Goal: Communication & Community: Answer question/provide support

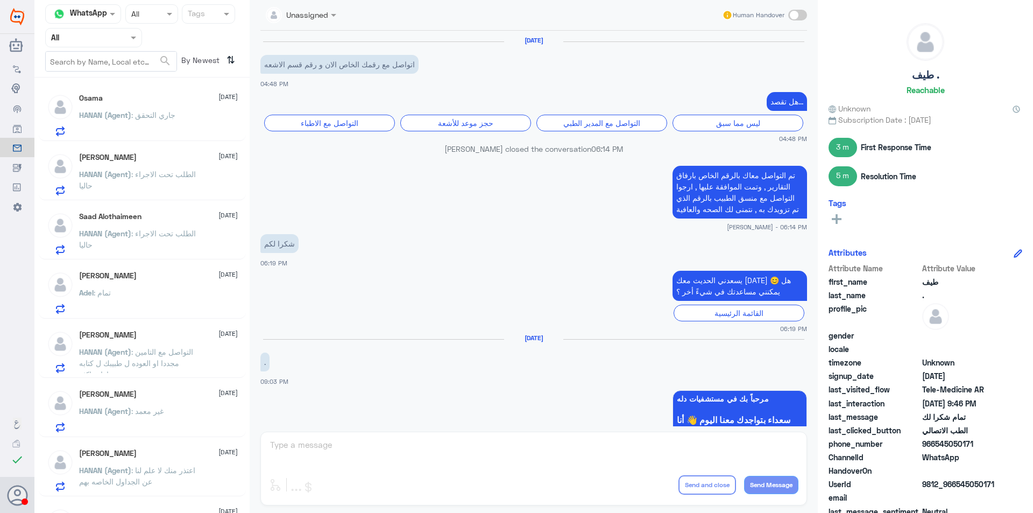
scroll to position [722, 0]
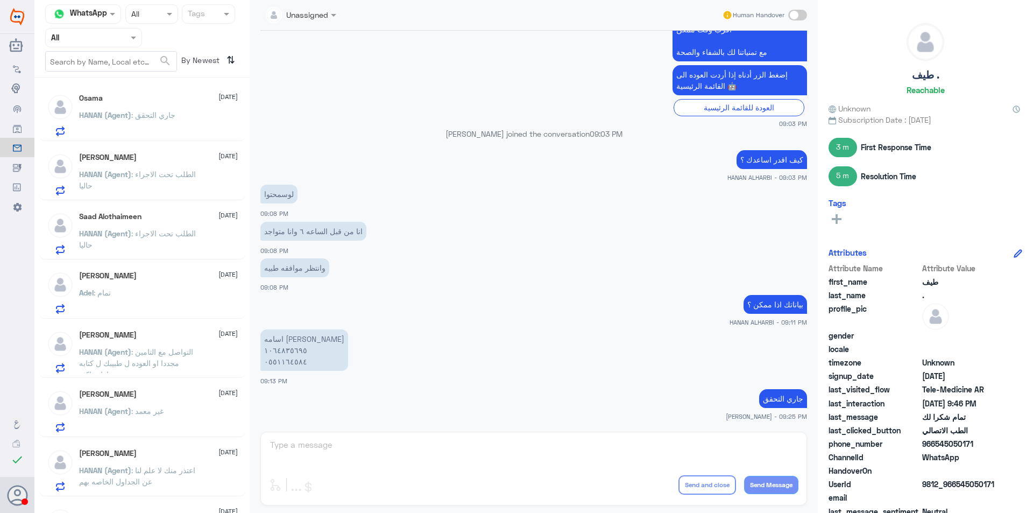
click at [162, 124] on p "HANAN (Agent) : جاري التحقق" at bounding box center [127, 122] width 96 height 27
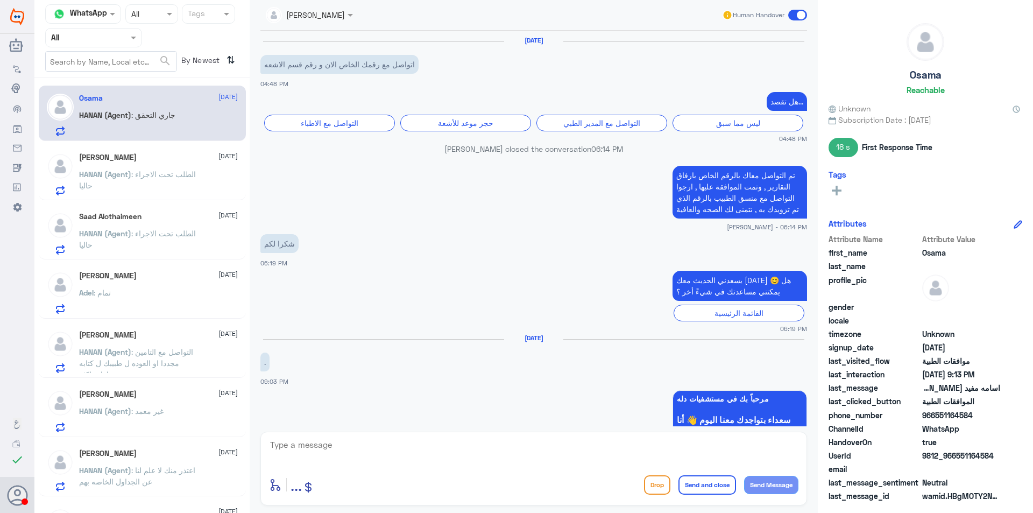
scroll to position [722, 0]
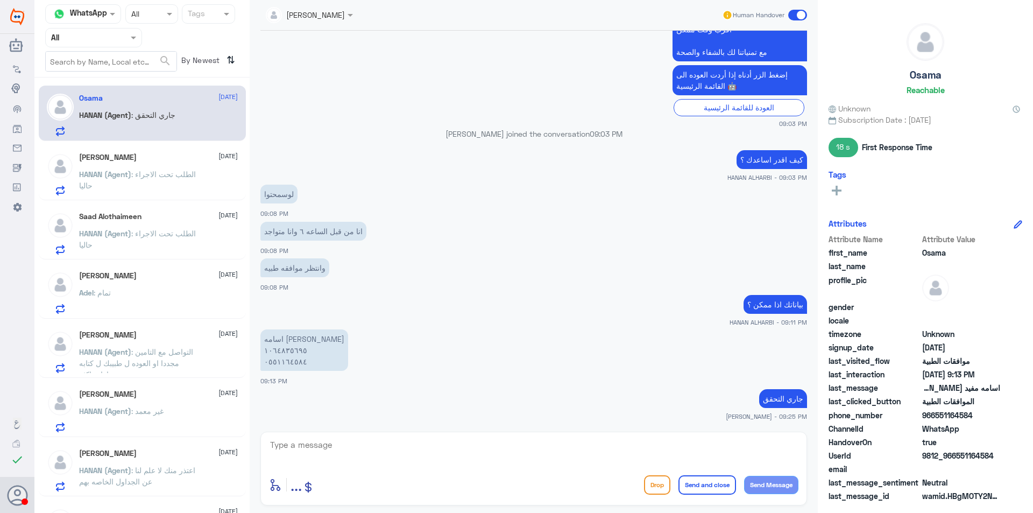
click at [117, 34] on div at bounding box center [94, 37] width 96 height 12
click at [100, 125] on div "Your Team" at bounding box center [93, 134] width 97 height 25
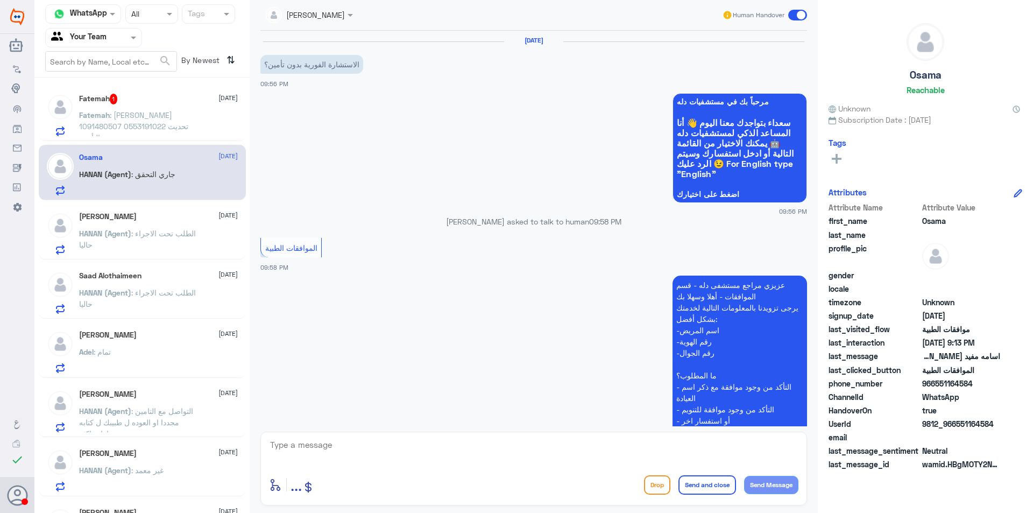
scroll to position [214, 0]
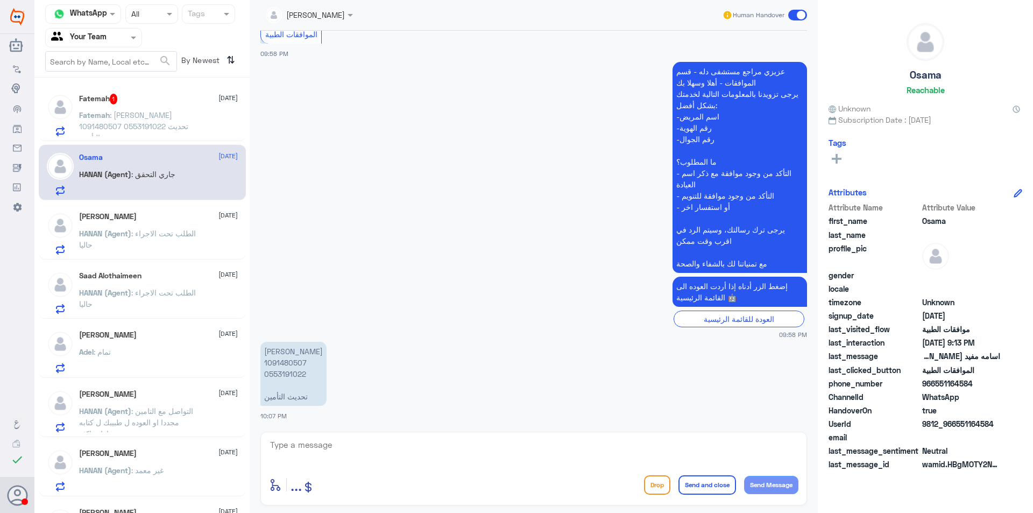
click at [216, 284] on div "Saad Alothaimeen [DATE] HANAN (Agent) : الطلب تحت الاجراء حاليا" at bounding box center [158, 292] width 159 height 42
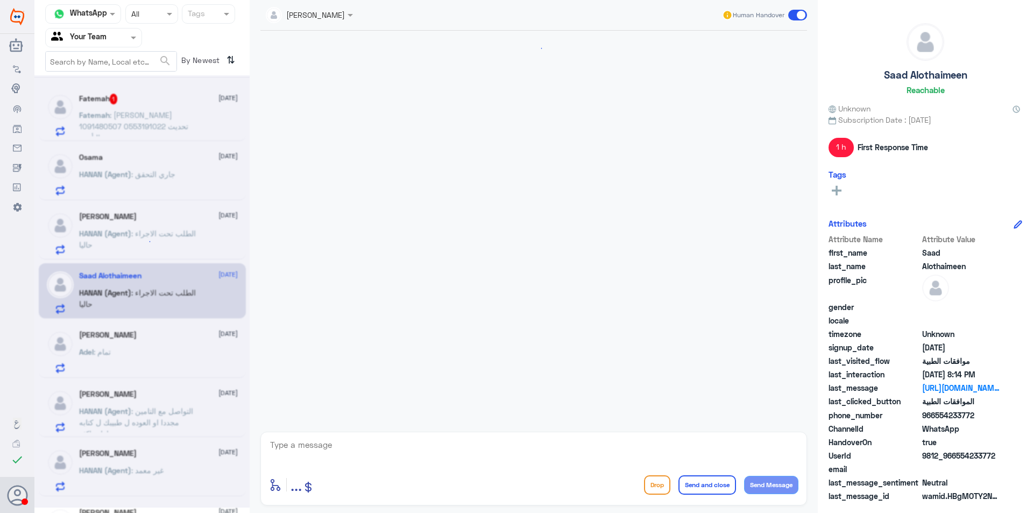
scroll to position [724, 0]
click at [163, 178] on span ": جاري التحقق" at bounding box center [153, 173] width 44 height 9
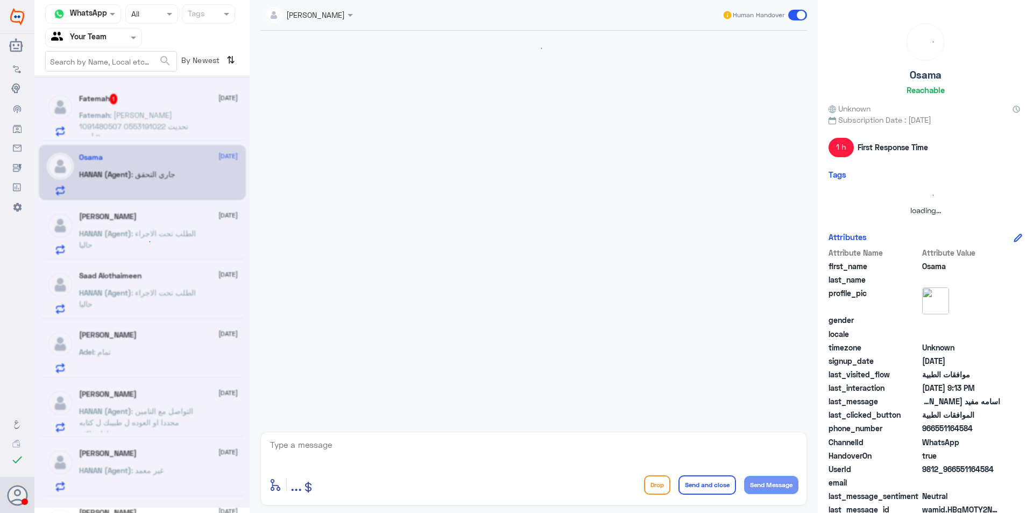
click at [163, 178] on div at bounding box center [141, 291] width 215 height 432
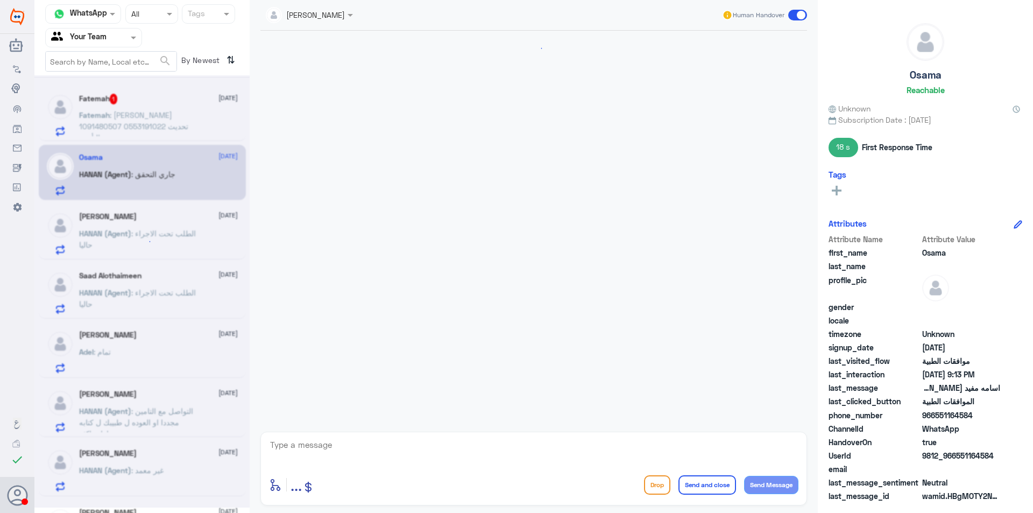
scroll to position [722, 0]
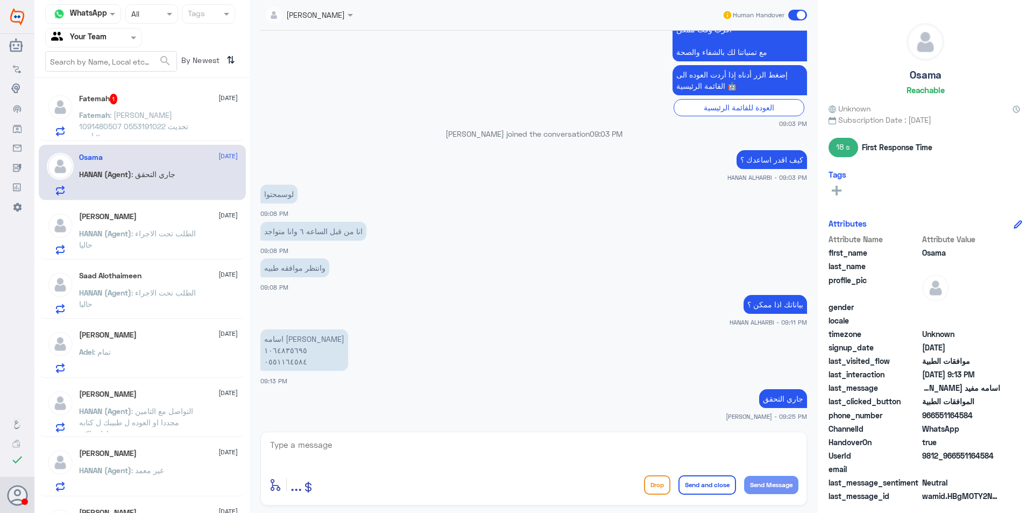
click at [559, 467] on div "enter flow name ... Drop Send and close Send Message" at bounding box center [533, 468] width 547 height 74
click at [555, 451] on textarea at bounding box center [533, 450] width 529 height 26
type textarea "d"
type textarea "ب"
type textarea "سويت رنين برا دله ؟ او اشعه للرقبه برا دله"
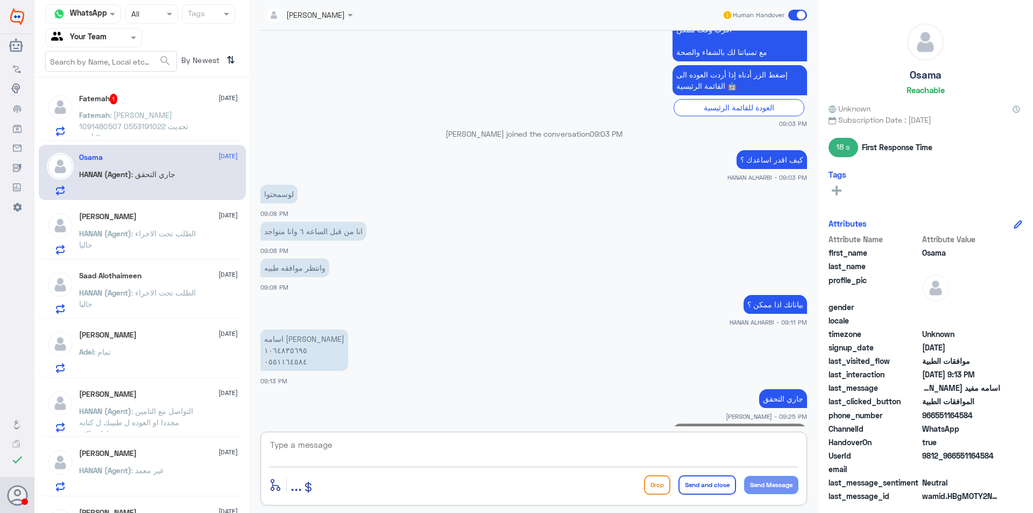
scroll to position [768, 0]
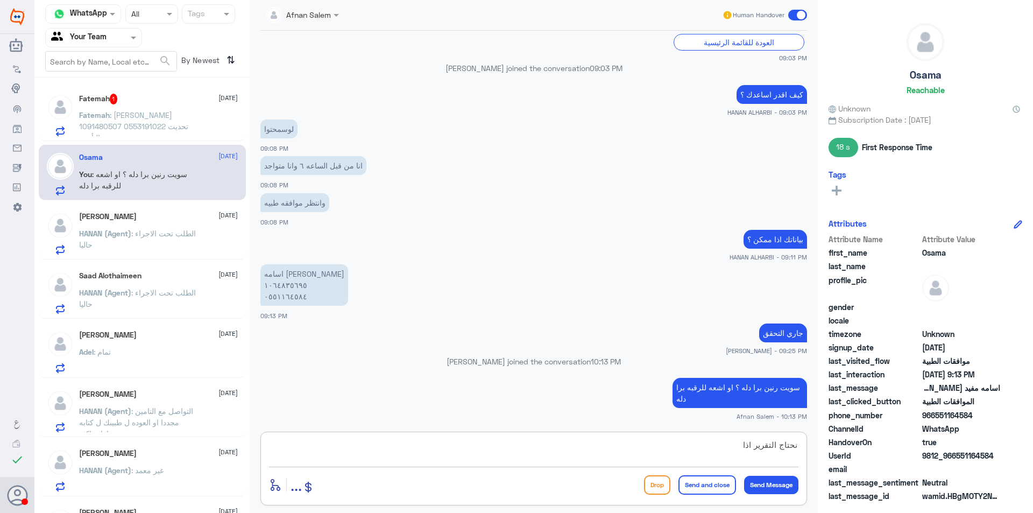
type textarea "نحتاج التقرير اذا"
drag, startPoint x: 743, startPoint y: 442, endPoint x: 805, endPoint y: 453, distance: 62.8
click at [805, 453] on div "نحتاج التقرير اذا enter flow name ... Drop Send and close Send Message" at bounding box center [533, 468] width 547 height 74
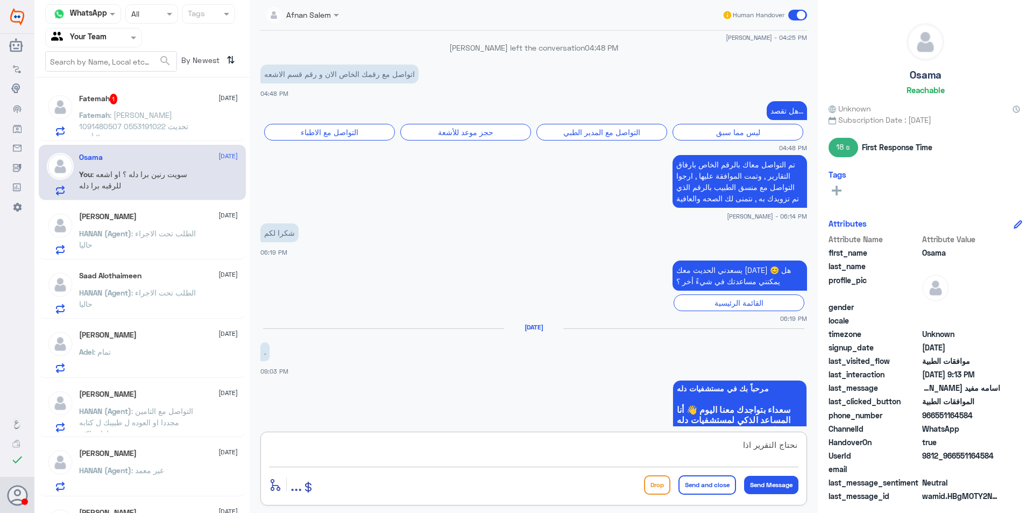
scroll to position [2641, 0]
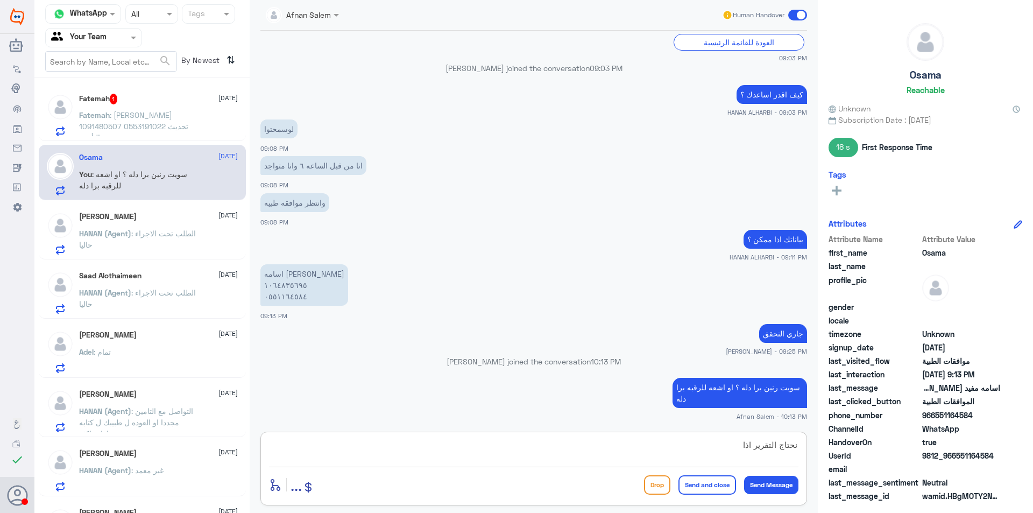
click at [755, 444] on textarea "نحتاج التقرير اذا" at bounding box center [533, 450] width 529 height 26
click at [117, 40] on div at bounding box center [94, 37] width 96 height 12
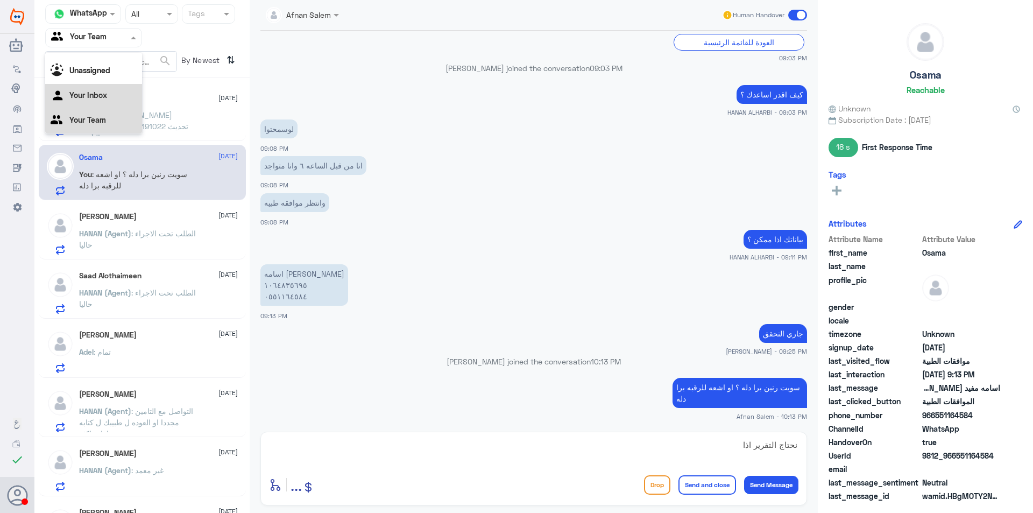
click at [113, 94] on div "Your Inbox" at bounding box center [93, 96] width 97 height 25
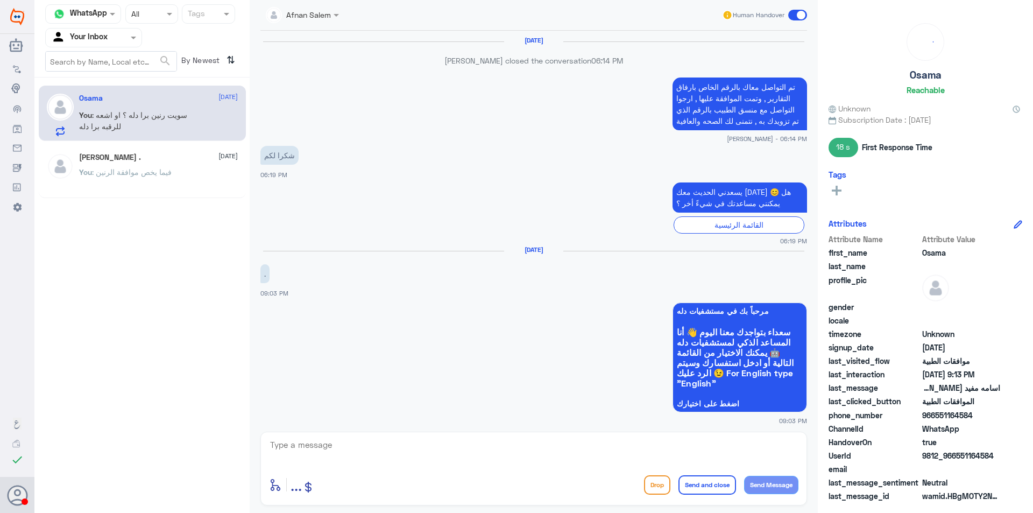
scroll to position [699, 0]
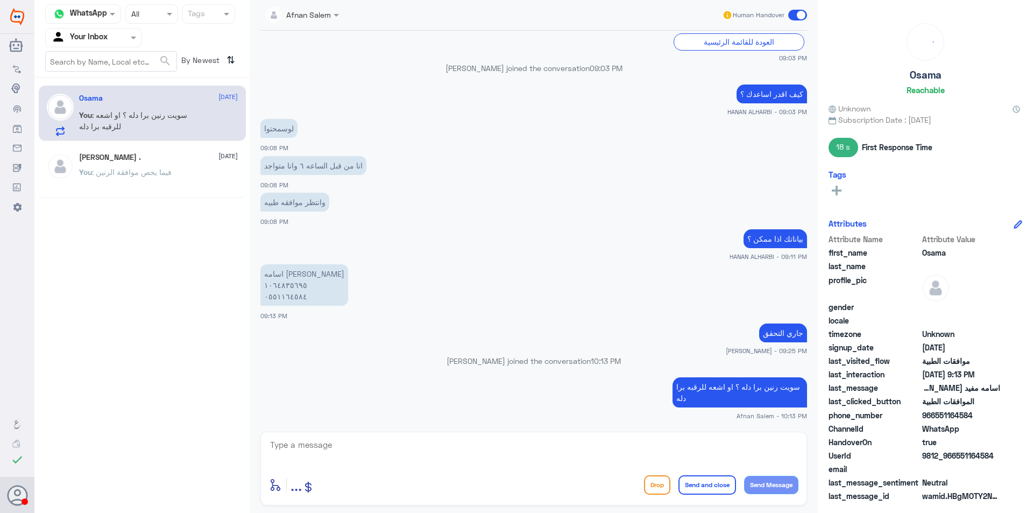
click at [119, 38] on div at bounding box center [94, 37] width 96 height 12
click at [128, 119] on div "Your Team" at bounding box center [93, 121] width 97 height 25
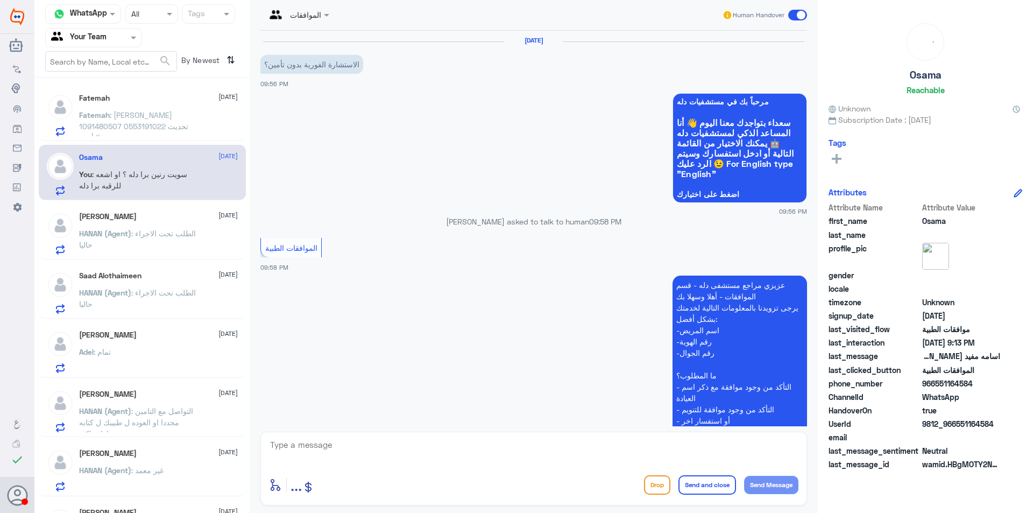
scroll to position [214, 0]
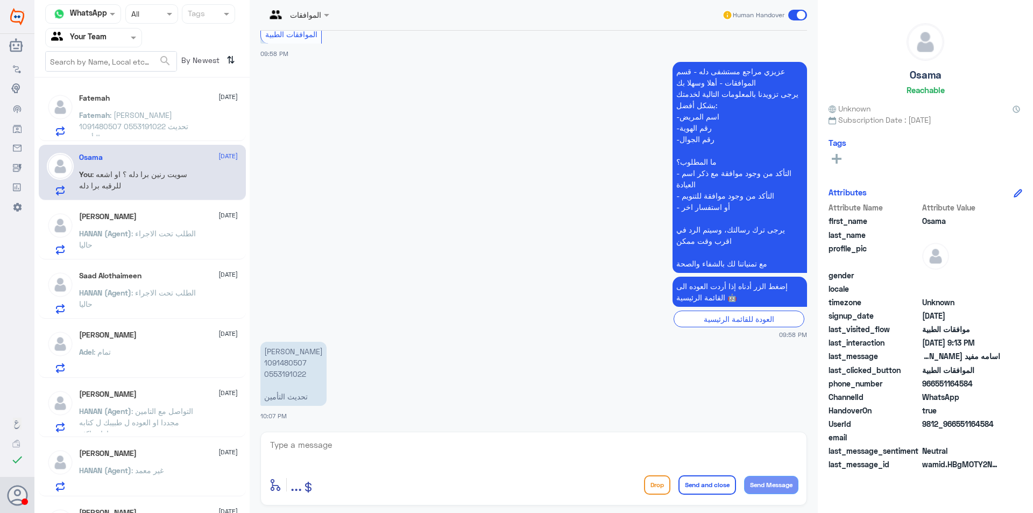
click at [159, 118] on span ": [PERSON_NAME] 1091480507 0553191022 تحديث التأمين" at bounding box center [133, 126] width 109 height 32
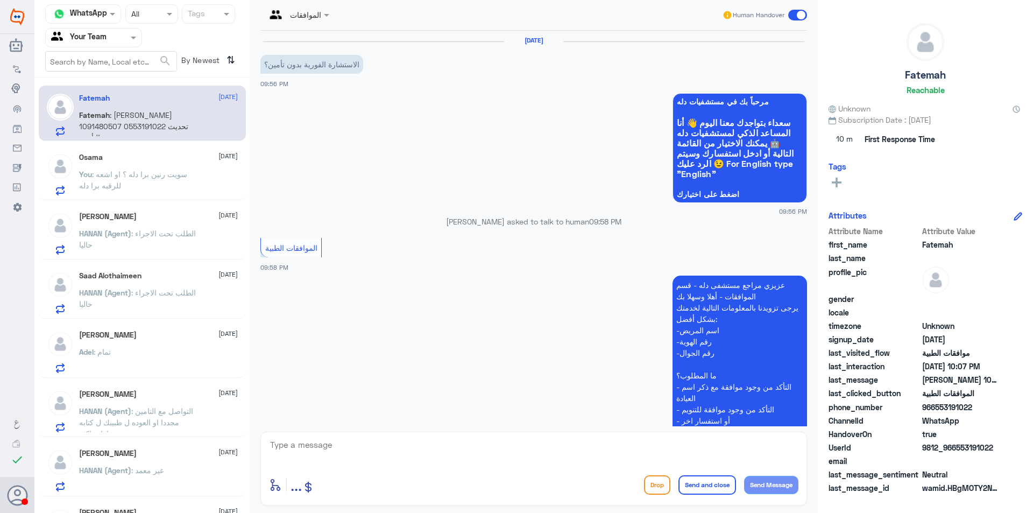
scroll to position [214, 0]
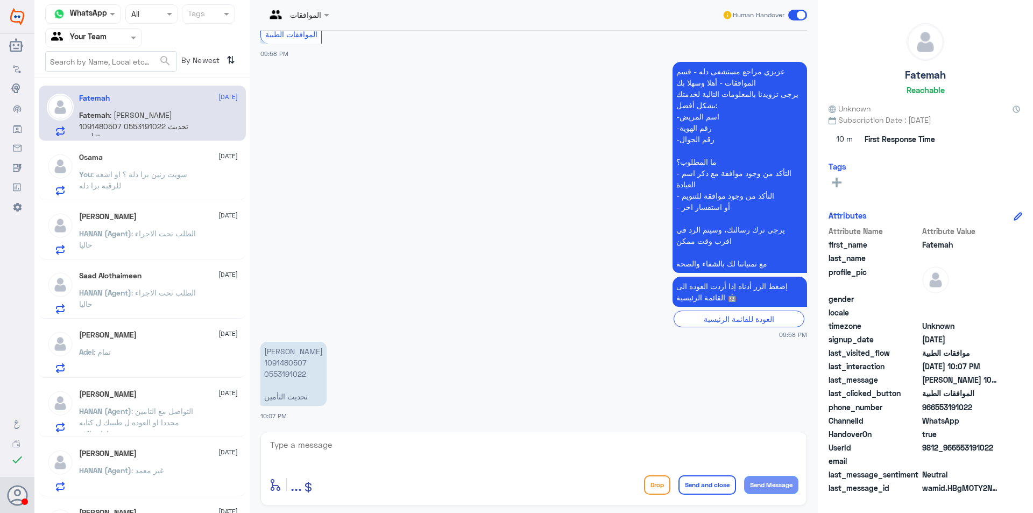
click at [172, 157] on div "Osama [DATE]" at bounding box center [158, 157] width 159 height 9
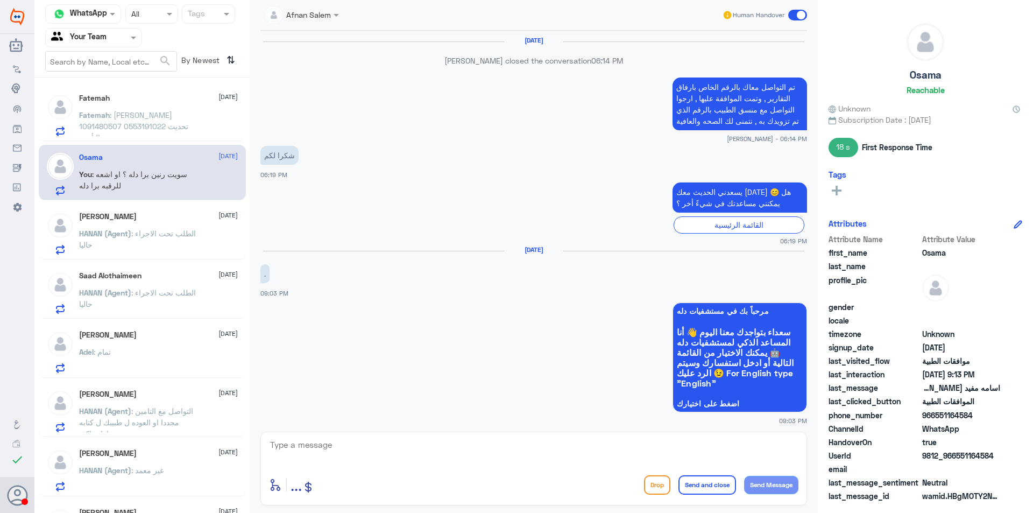
scroll to position [699, 0]
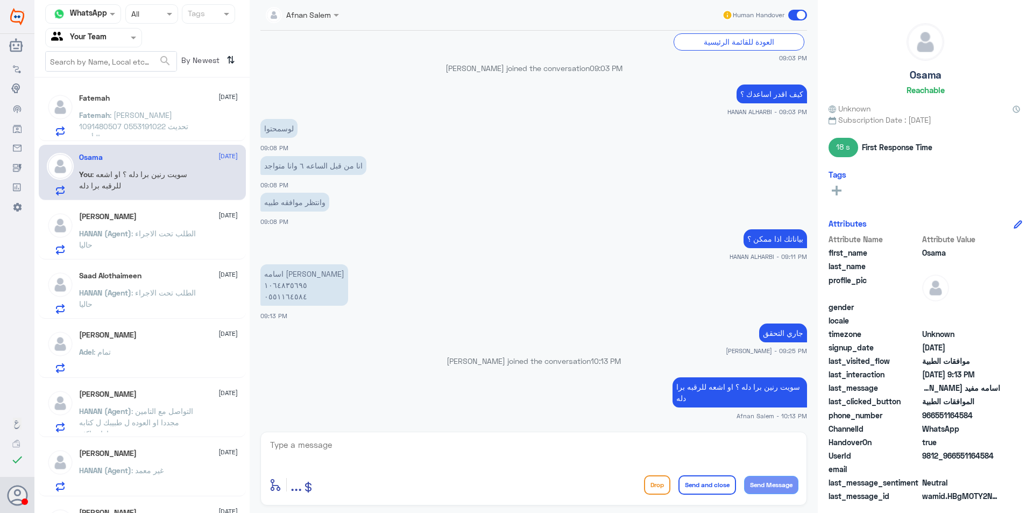
click at [114, 42] on div at bounding box center [94, 37] width 96 height 12
click at [112, 94] on div "Your Inbox" at bounding box center [93, 96] width 97 height 25
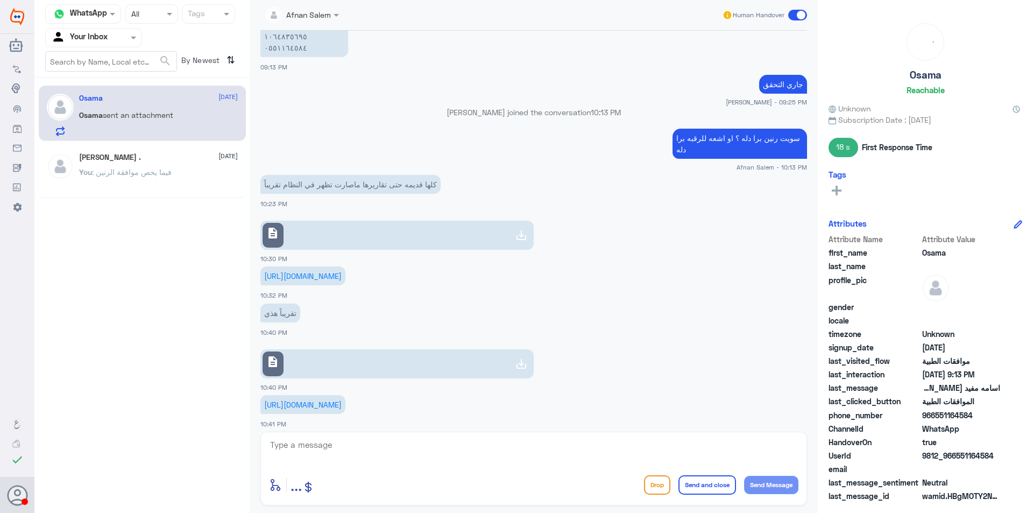
scroll to position [1002, 0]
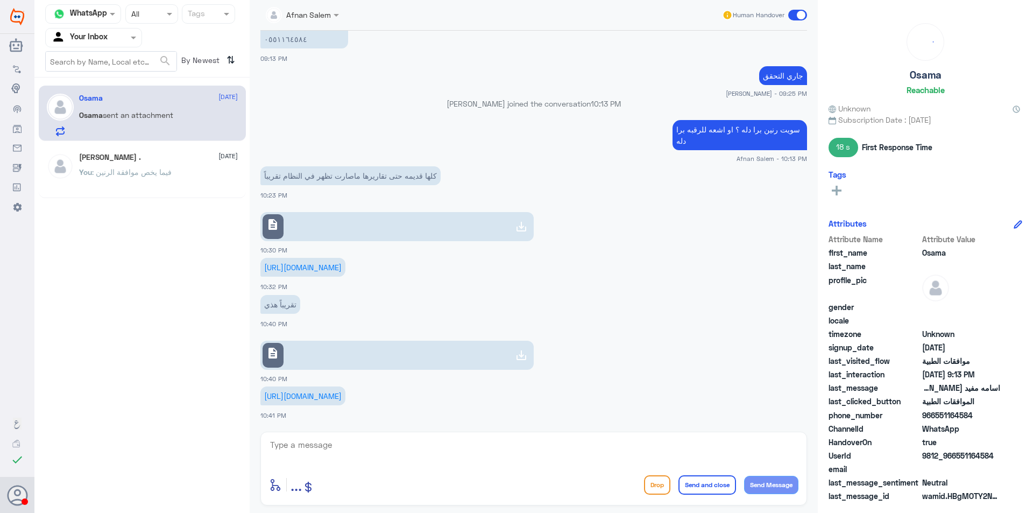
click at [330, 212] on link "description" at bounding box center [396, 226] width 273 height 29
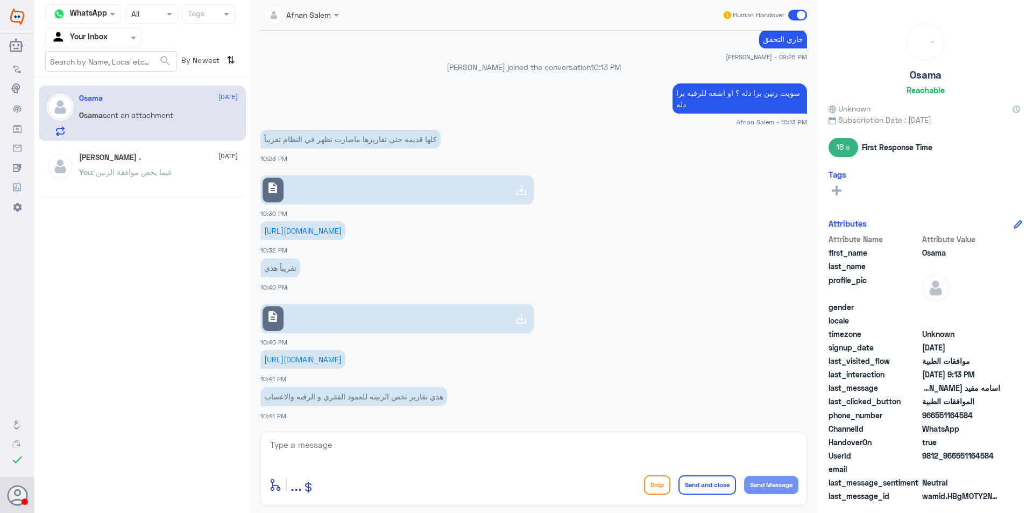
scroll to position [1038, 0]
click at [434, 307] on link "description" at bounding box center [396, 318] width 273 height 29
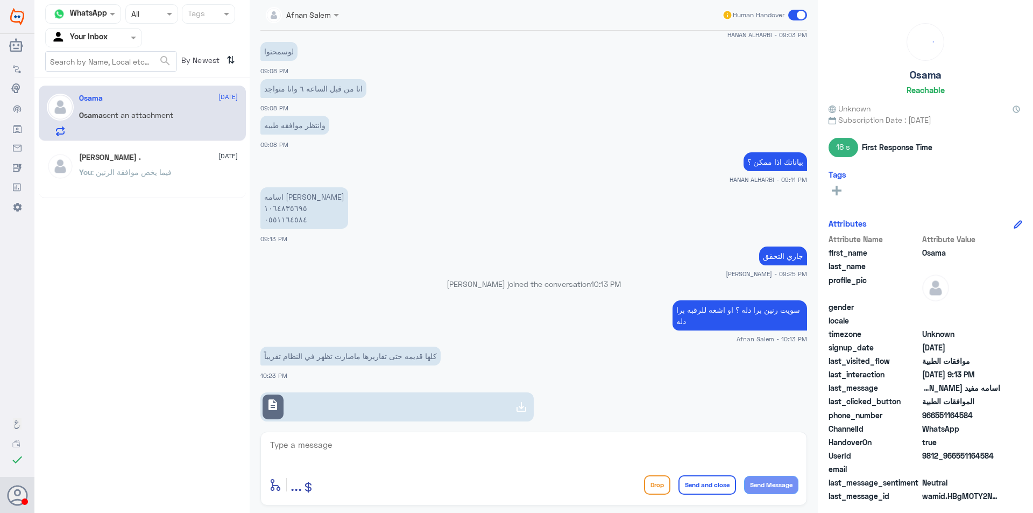
scroll to position [769, 0]
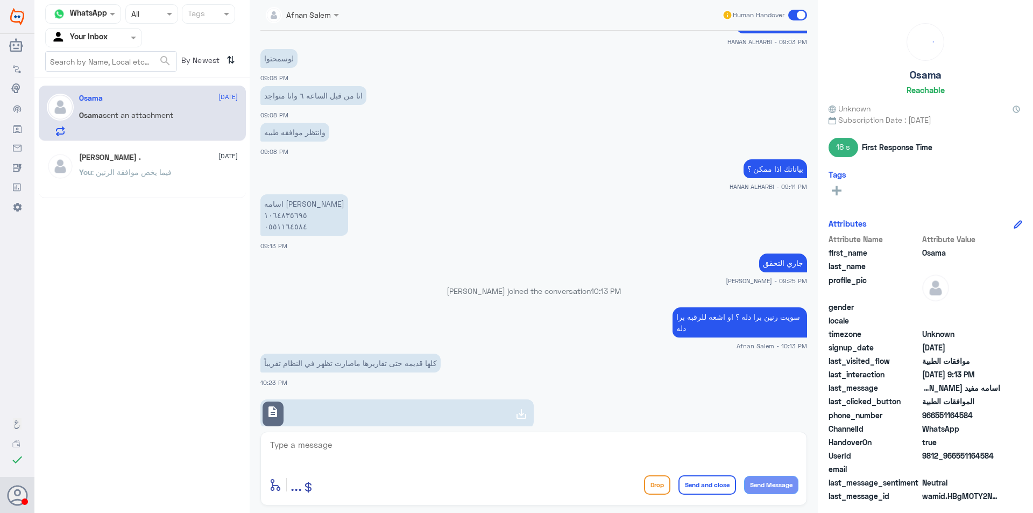
click at [285, 225] on p "اسامه مفيد [PERSON_NAME] ١٠٦٤٨٣٥٦٩٥ ٠٥٥١١٦٤٥٨٤" at bounding box center [304, 214] width 88 height 41
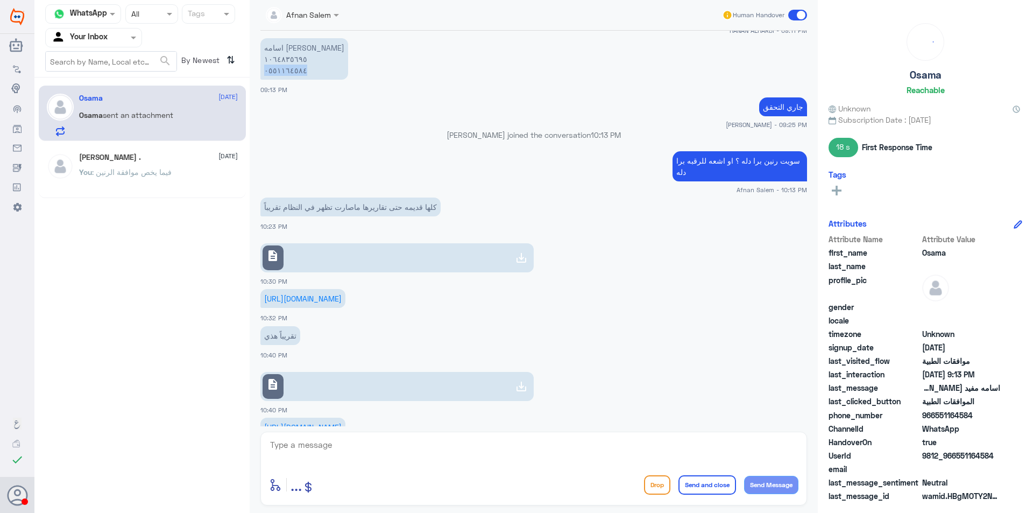
scroll to position [931, 0]
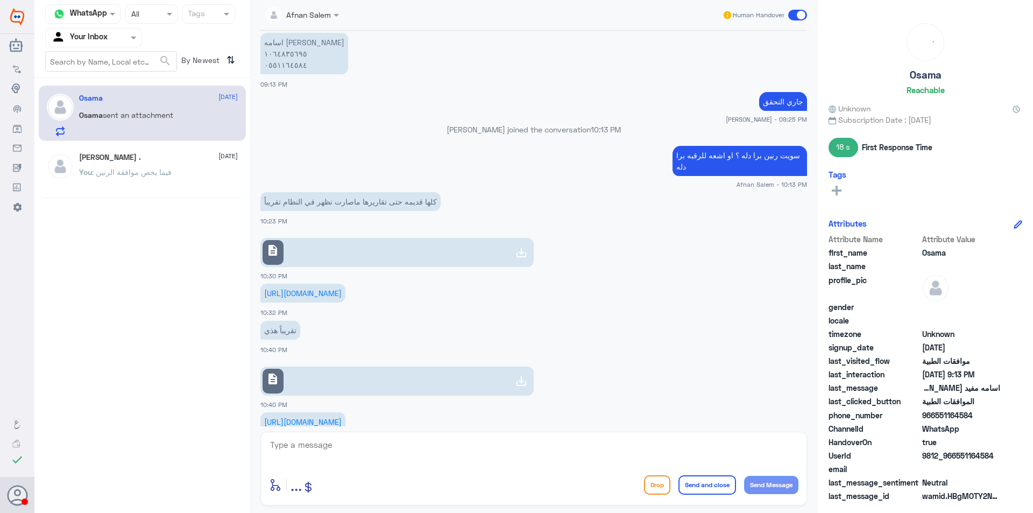
click at [511, 455] on textarea at bounding box center [533, 450] width 529 height 26
type textarea "f"
click at [700, 455] on textarea "تم متابعة الطلب ، ي" at bounding box center [533, 450] width 529 height 26
type textarea "تم متابعة الطلب بالتقرير المرفقه"
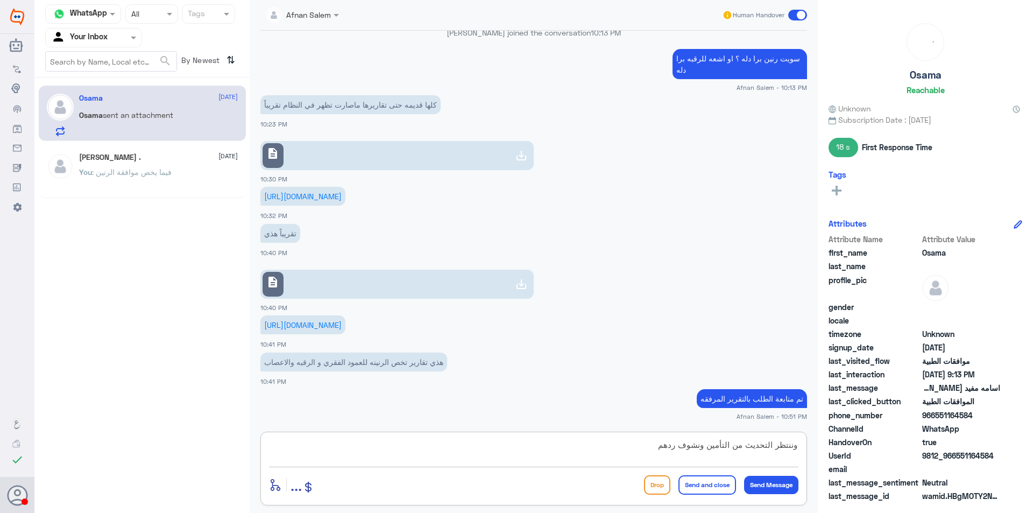
type textarea "وننتظر التحديث من التأمين ونشوف ردهم"
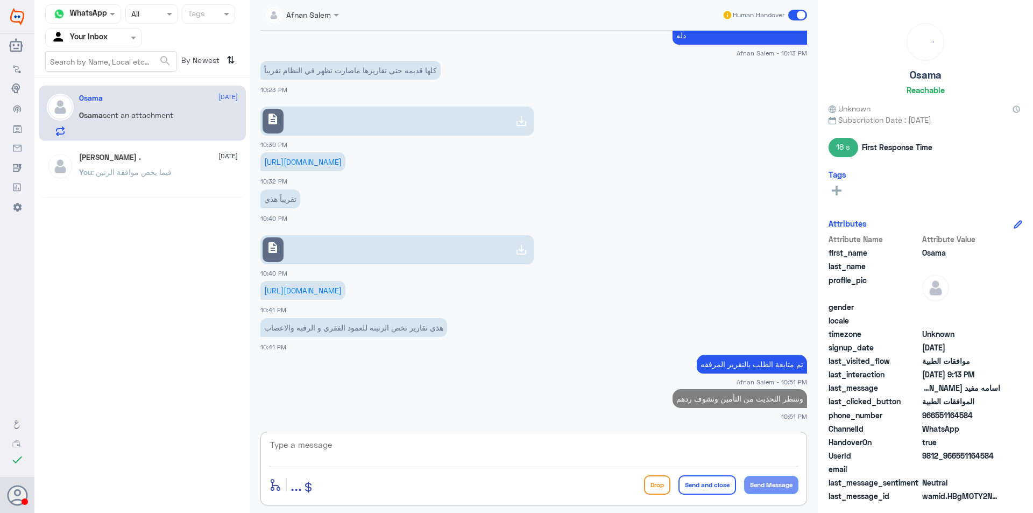
scroll to position [1107, 0]
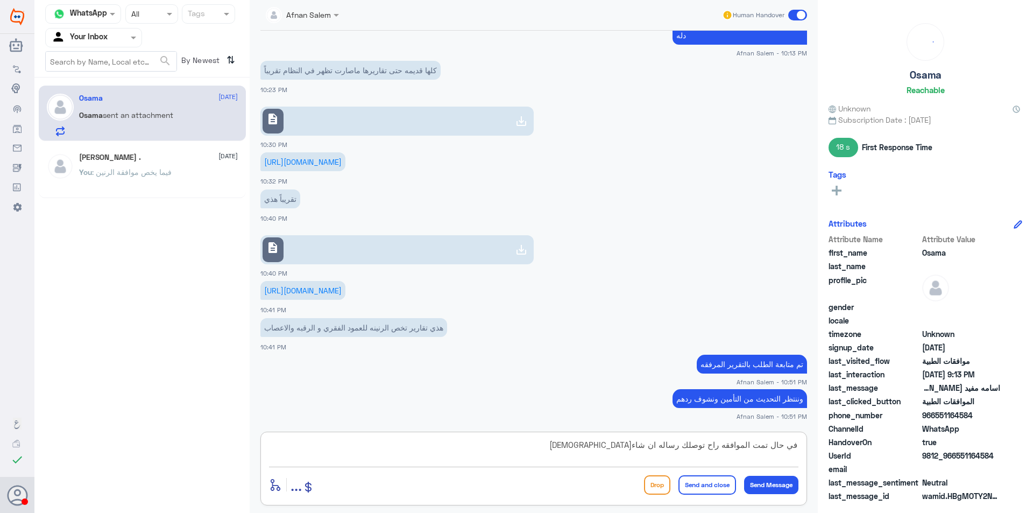
type textarea "في حال تمت الموافقه راح توصلك رساله ان شاء[DEMOGRAPHIC_DATA]"
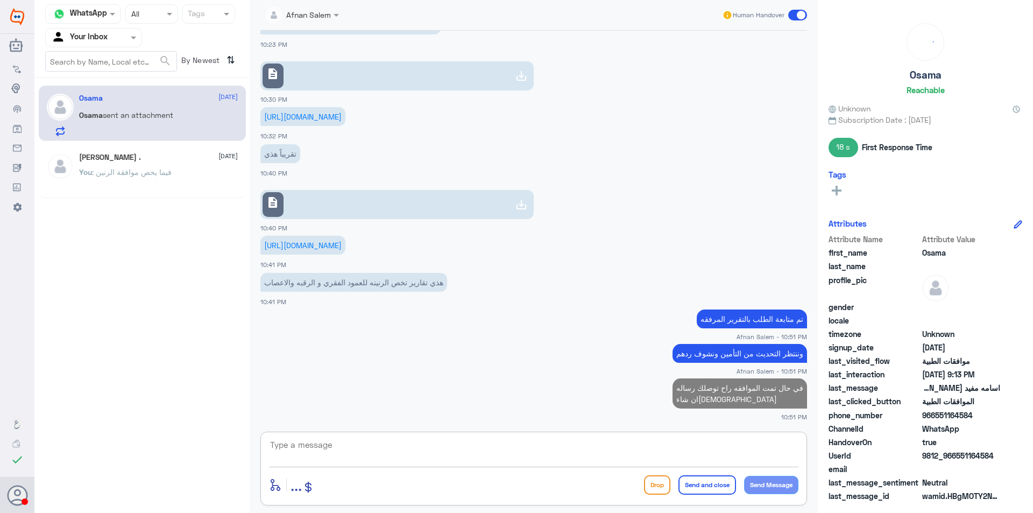
scroll to position [1153, 0]
click at [574, 437] on textarea at bounding box center [533, 450] width 529 height 26
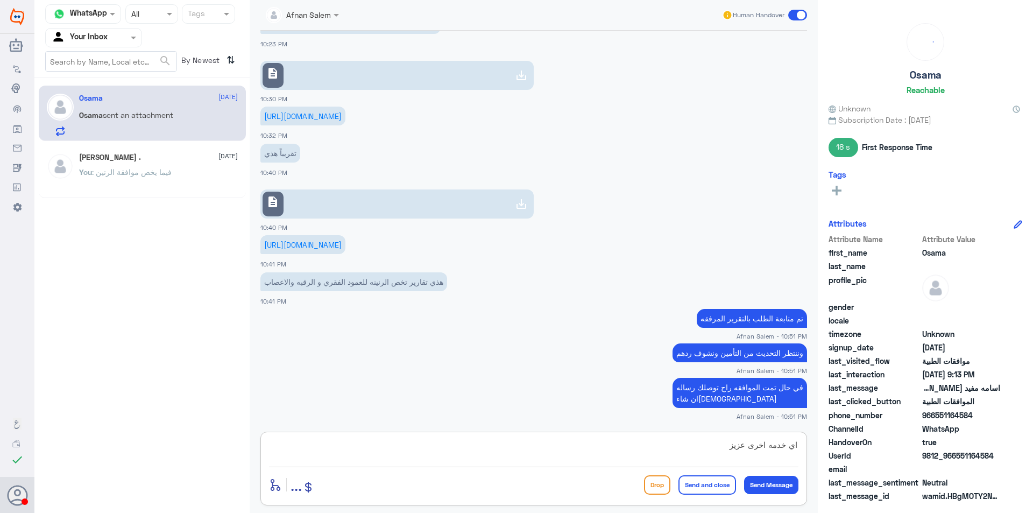
type textarea "اي خدمه اخرى عزيزي"
